Goal: Navigation & Orientation: Find specific page/section

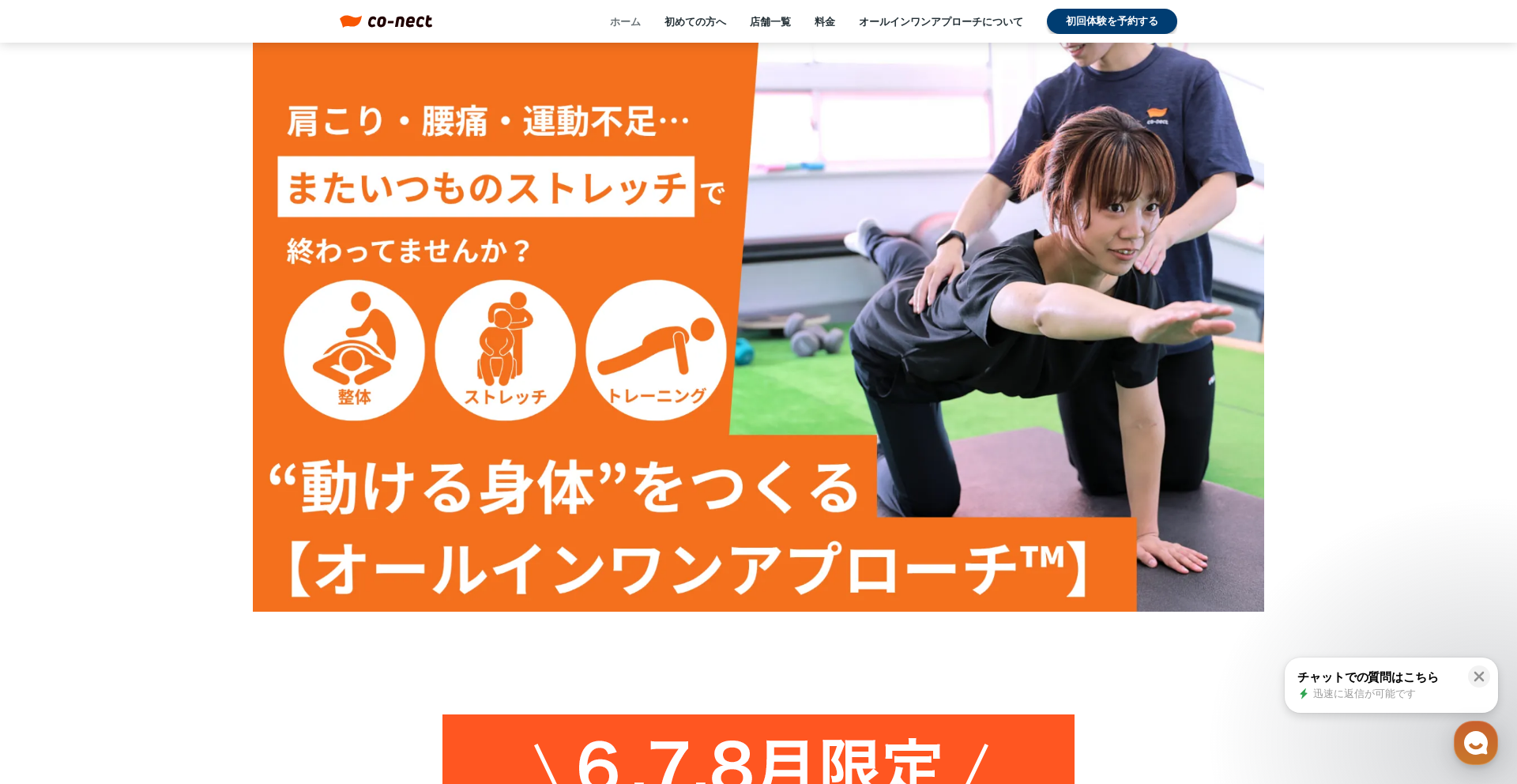
click at [623, 27] on link "ホーム" at bounding box center [626, 21] width 31 height 15
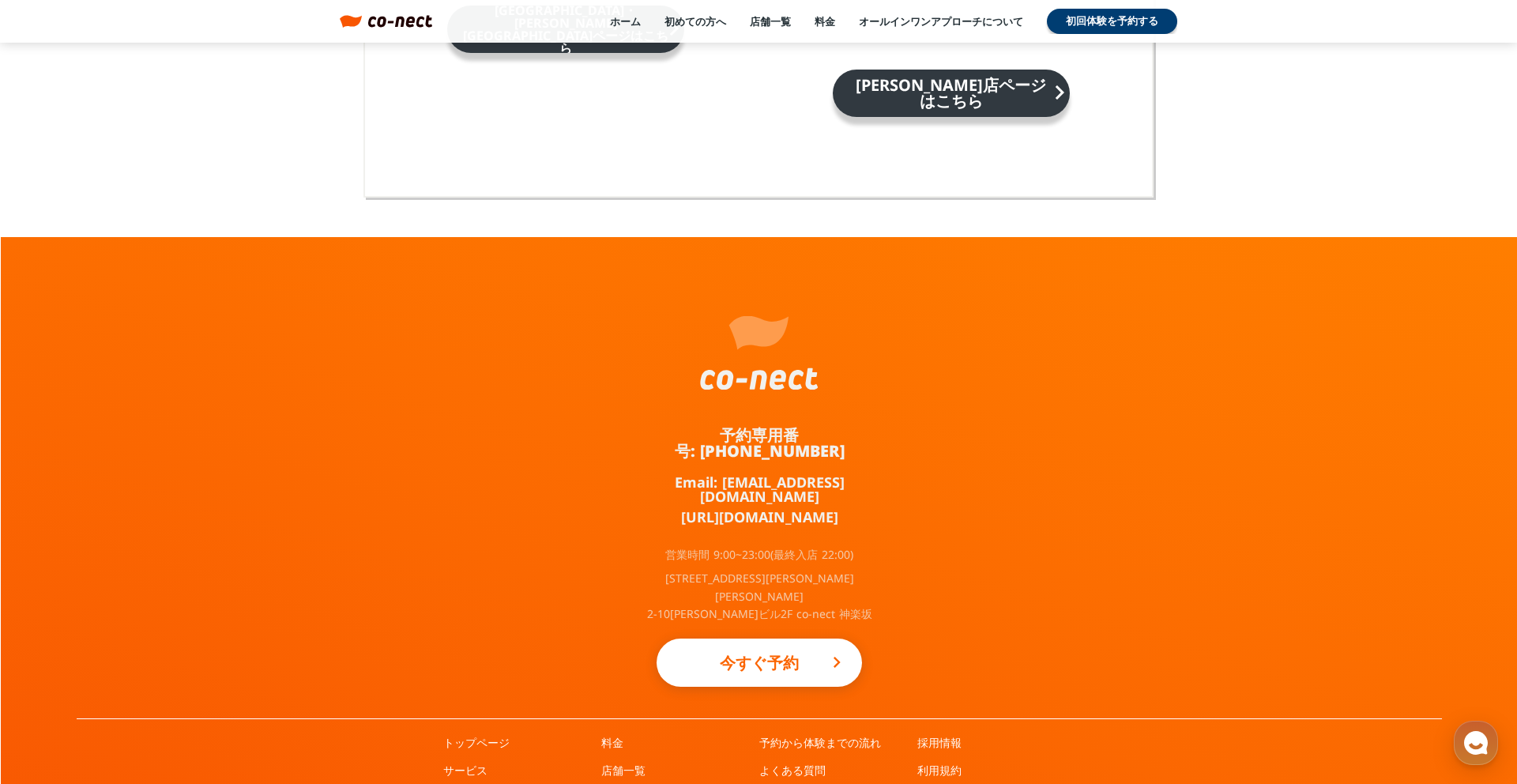
scroll to position [10309, 0]
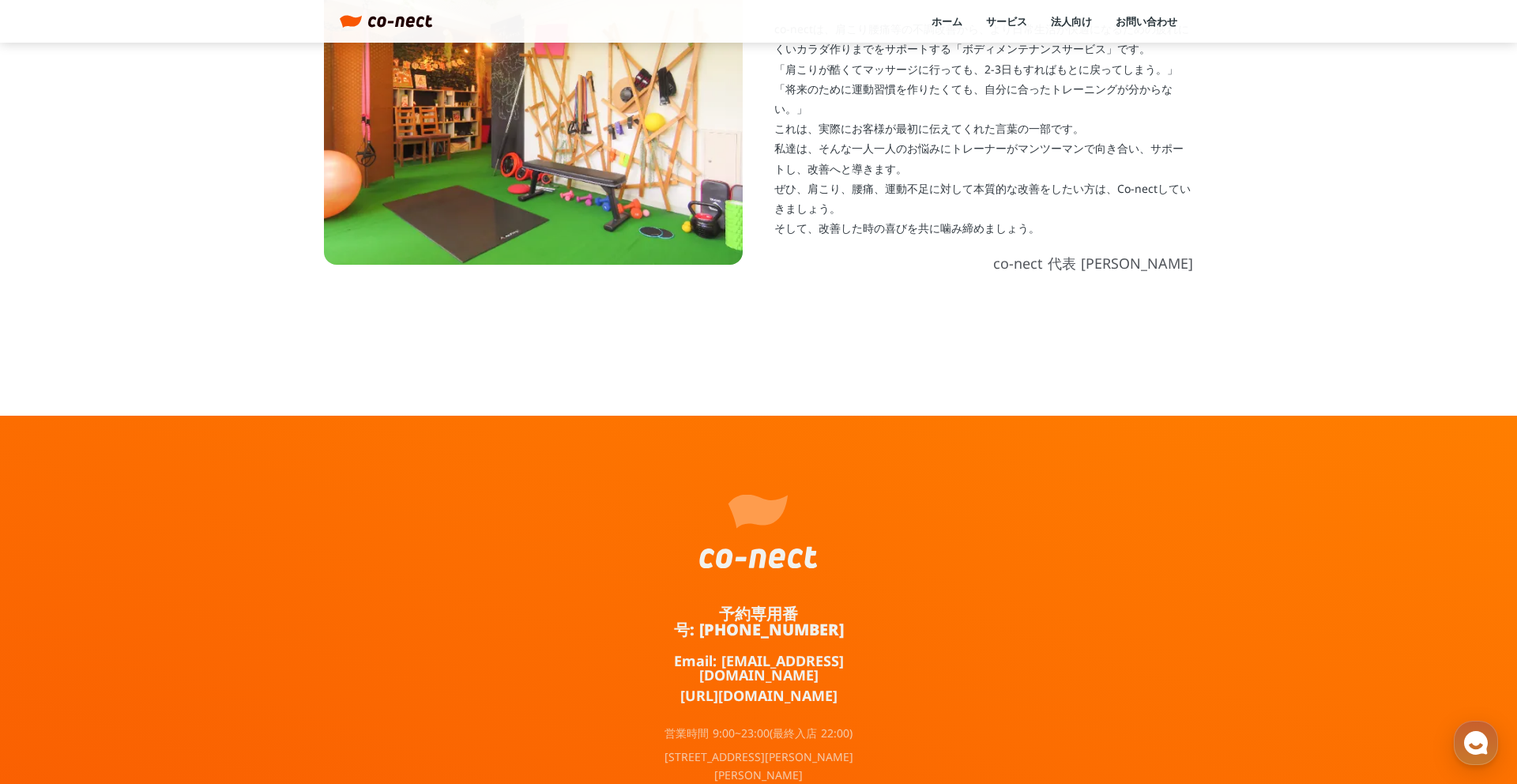
scroll to position [734, 0]
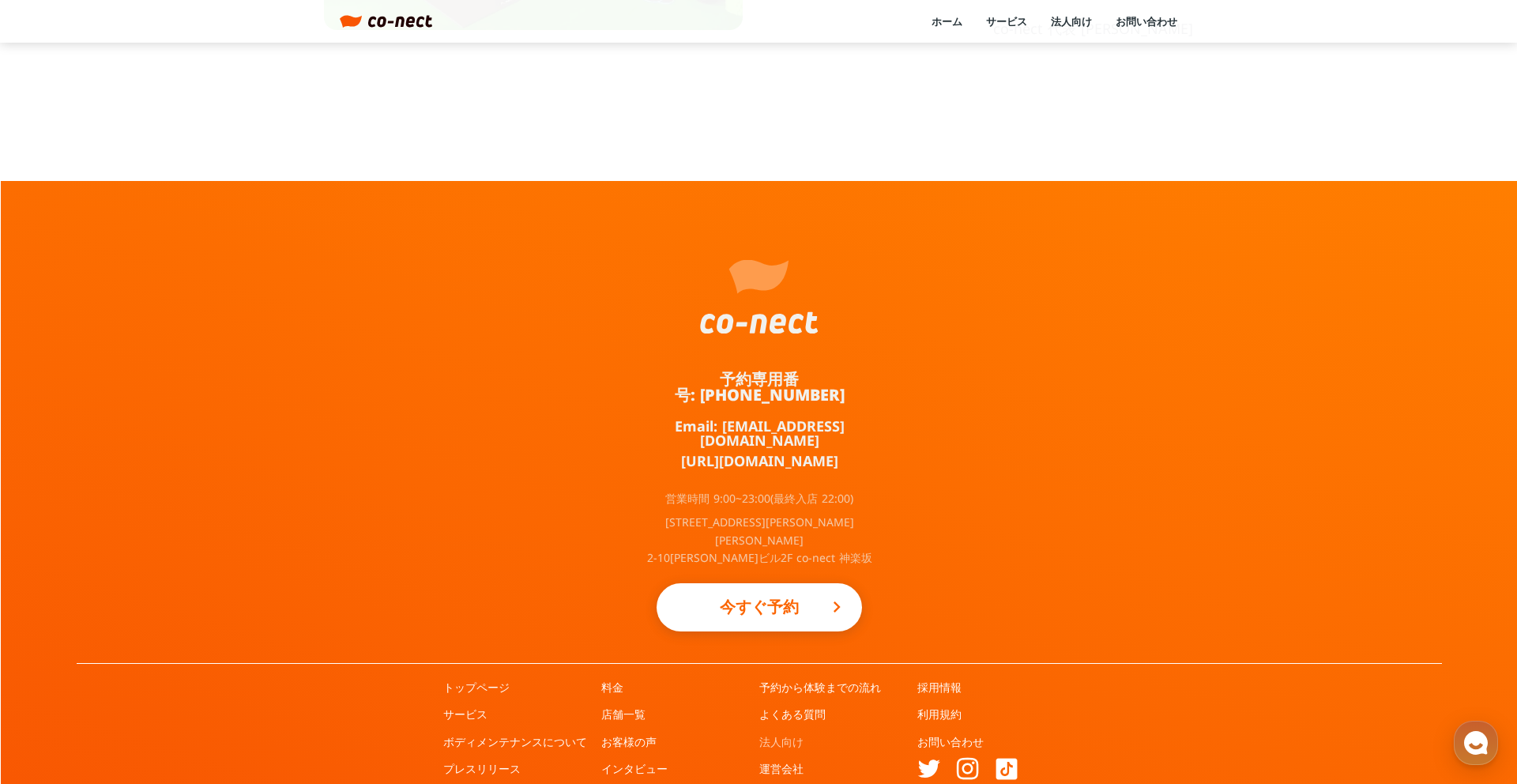
click at [786, 734] on link "法人向け" at bounding box center [782, 741] width 45 height 15
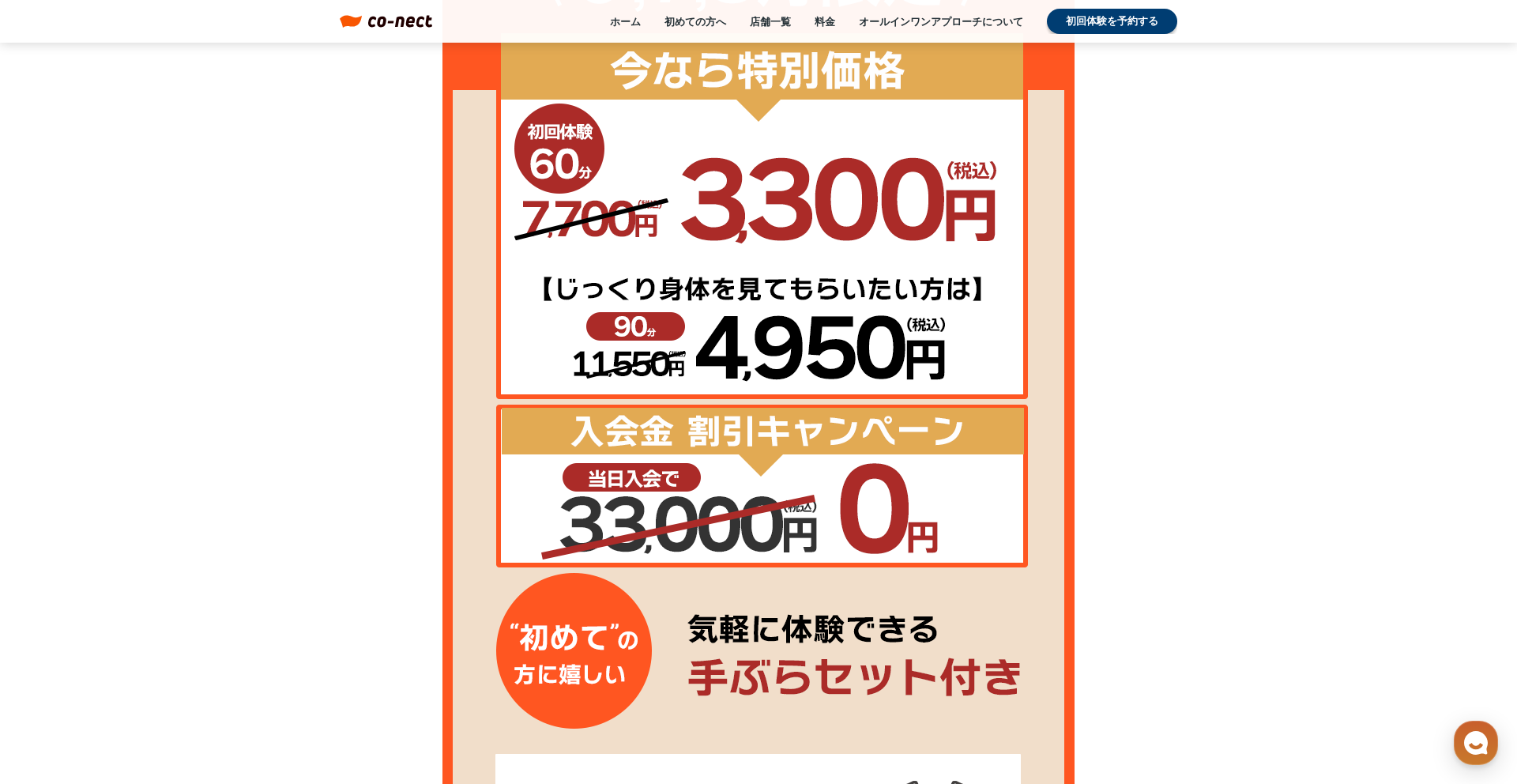
scroll to position [1042, 0]
